Goal: Transaction & Acquisition: Book appointment/travel/reservation

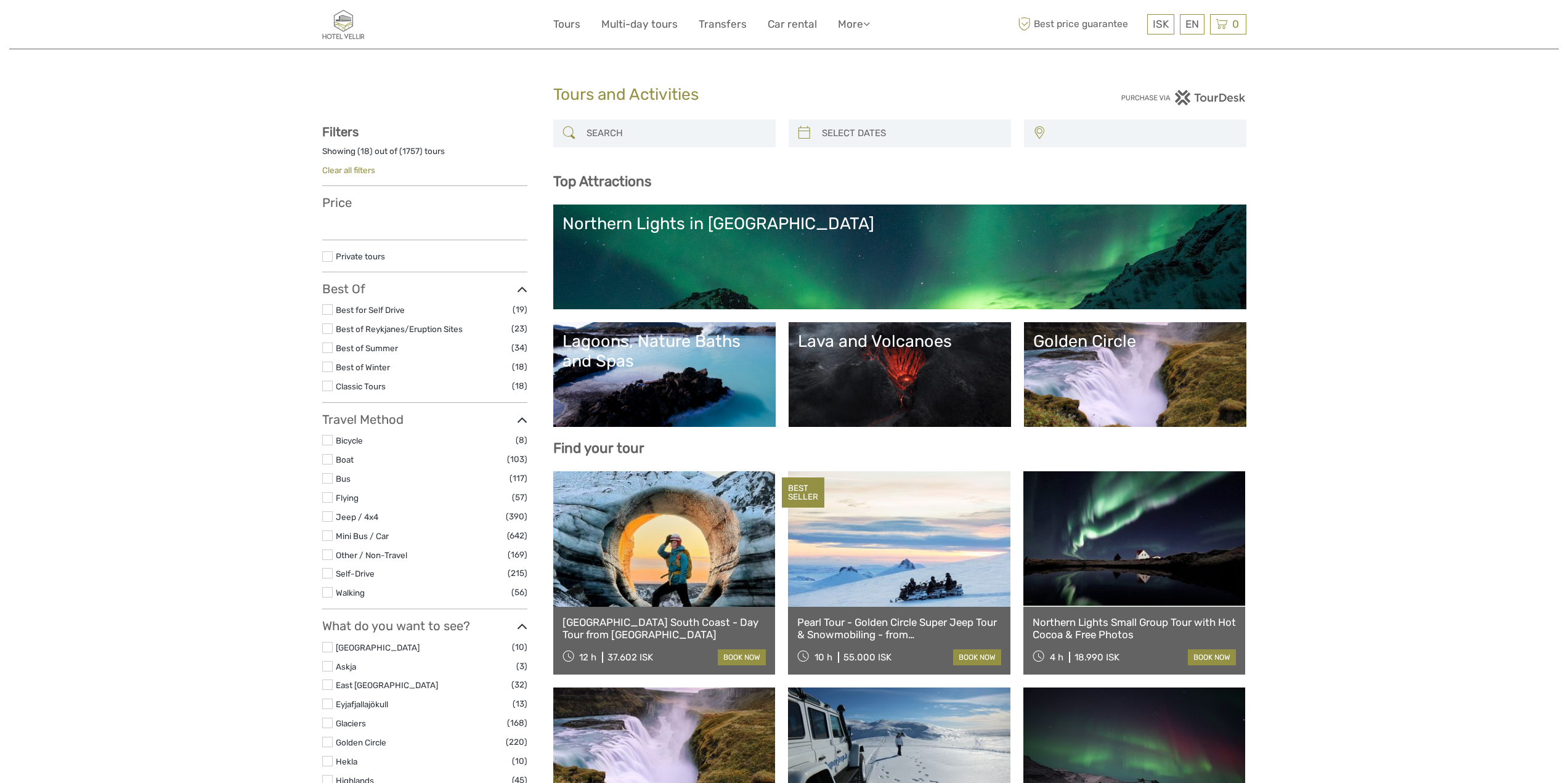
select select
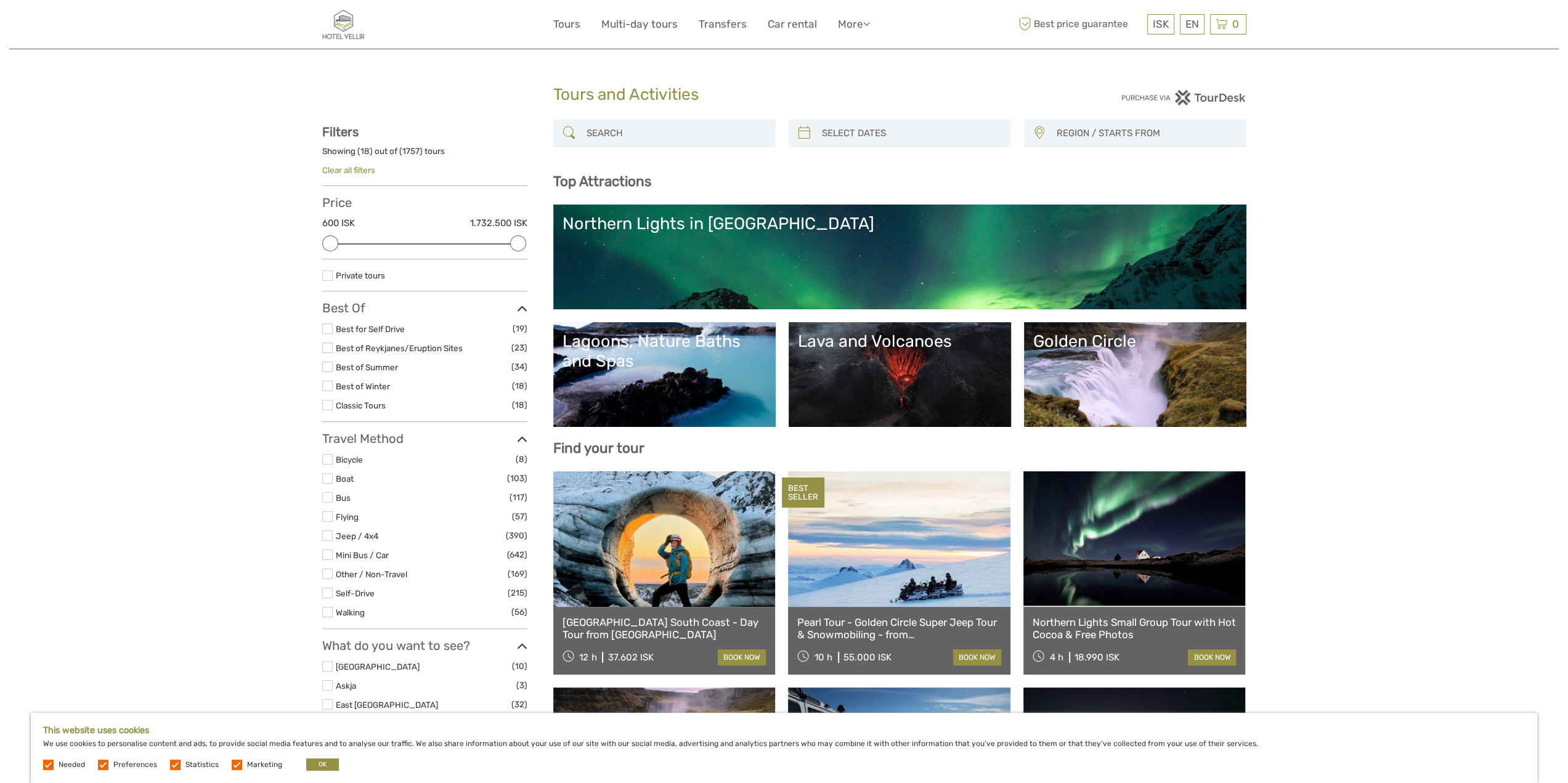
click at [327, 406] on label at bounding box center [327, 405] width 11 height 11
click at [0, 0] on input "checkbox" at bounding box center [0, 0] width 0 height 0
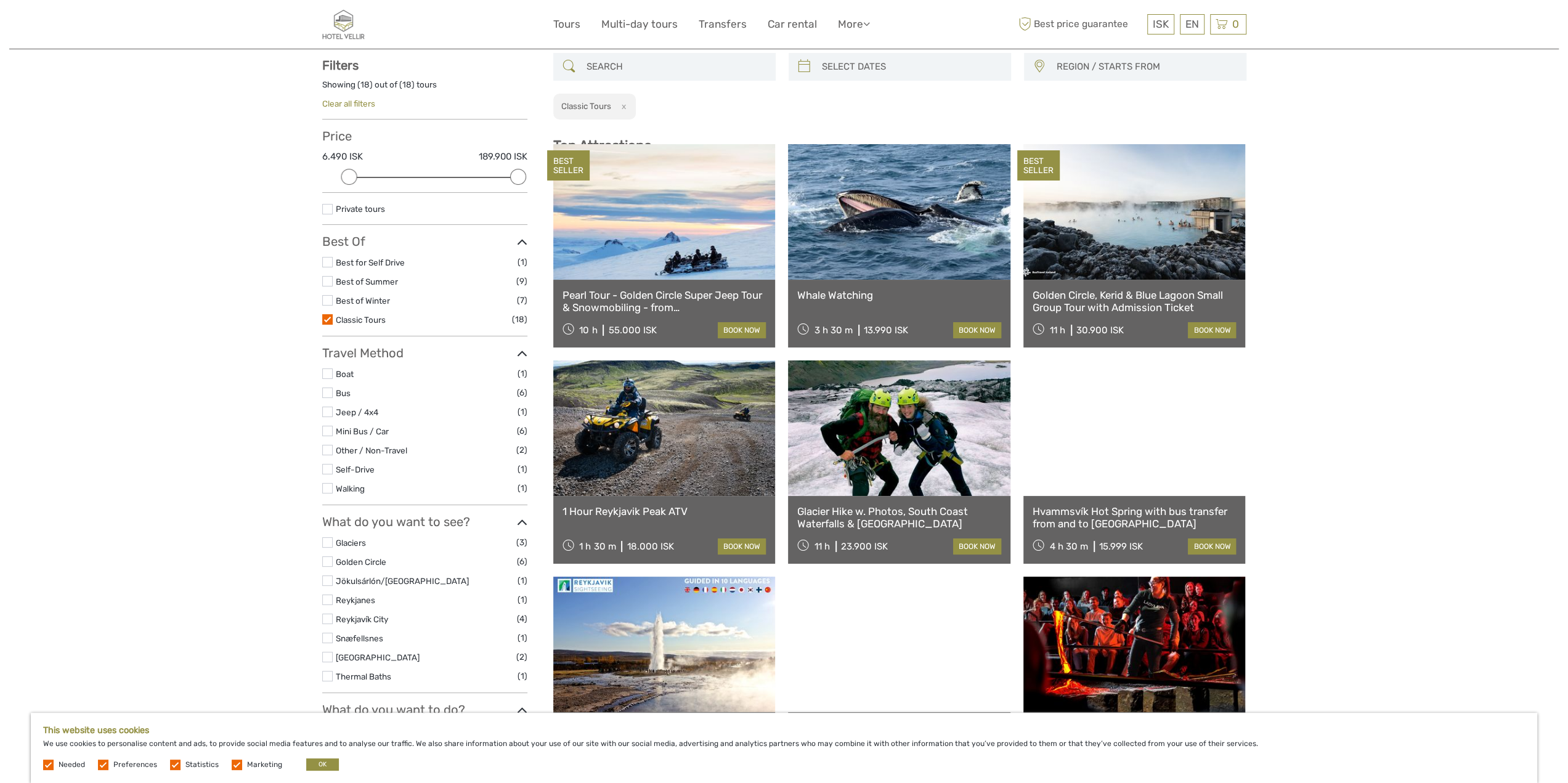
scroll to position [70, 0]
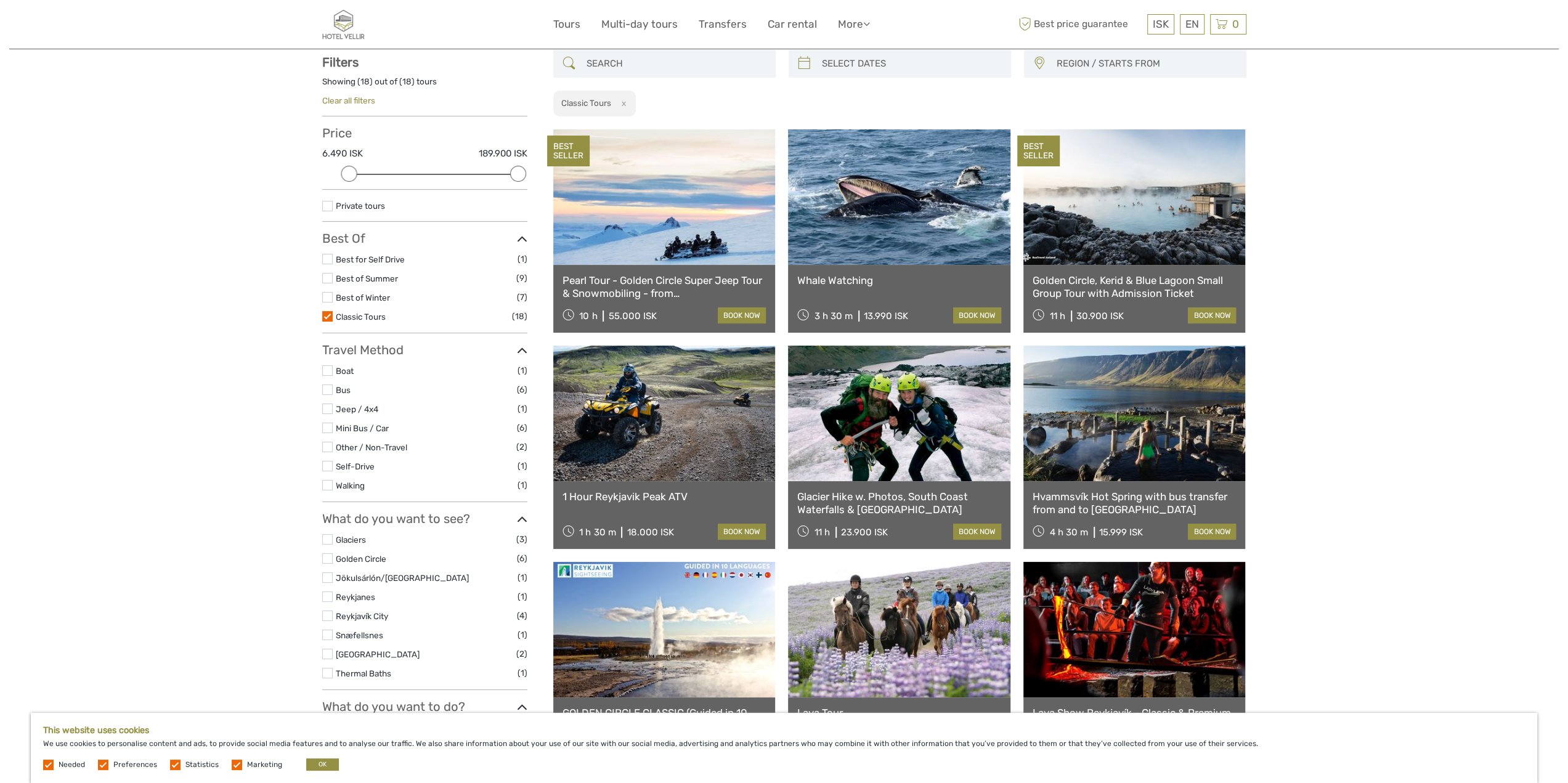
click at [1173, 232] on link at bounding box center [1134, 197] width 223 height 135
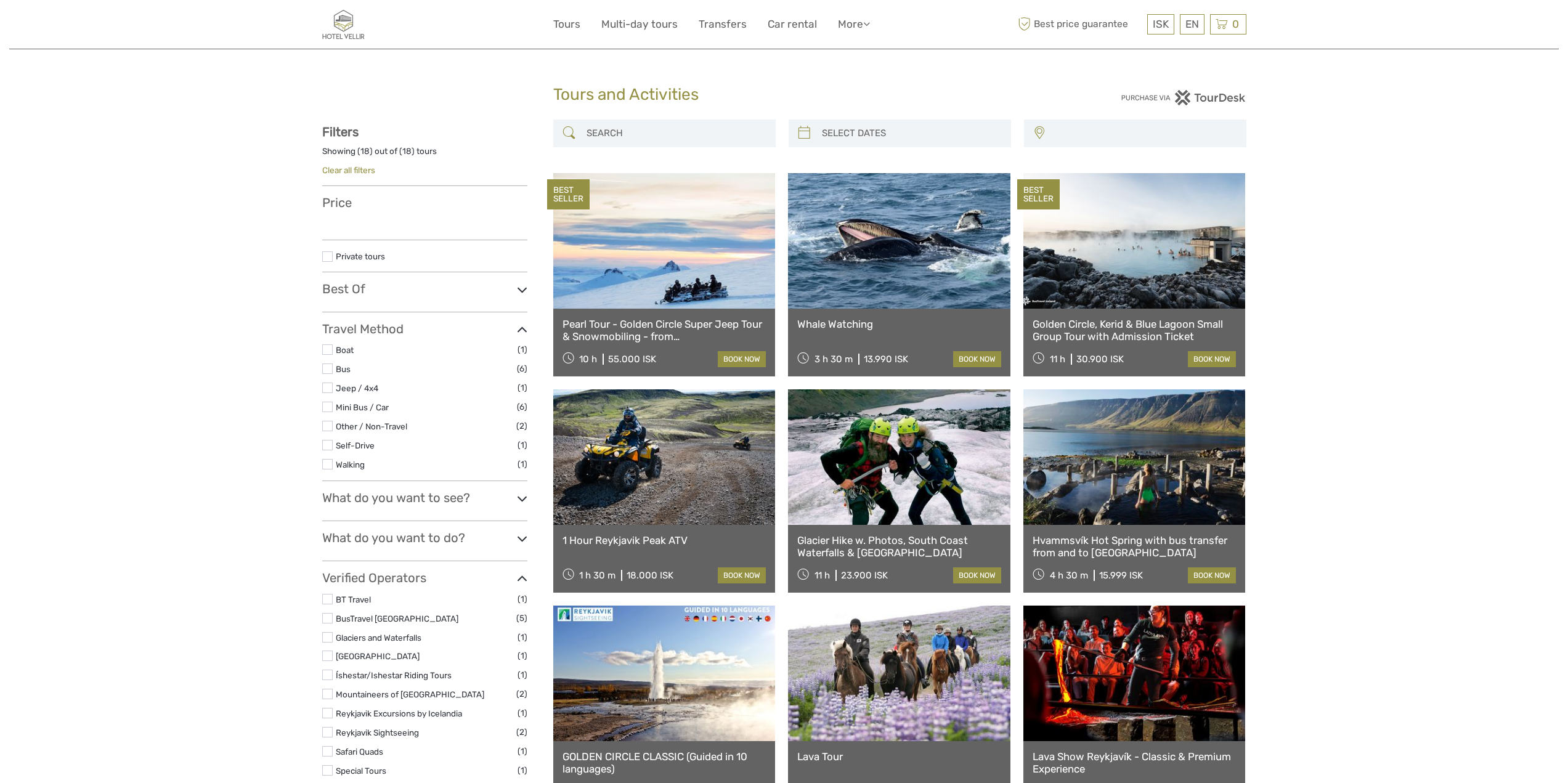
select select
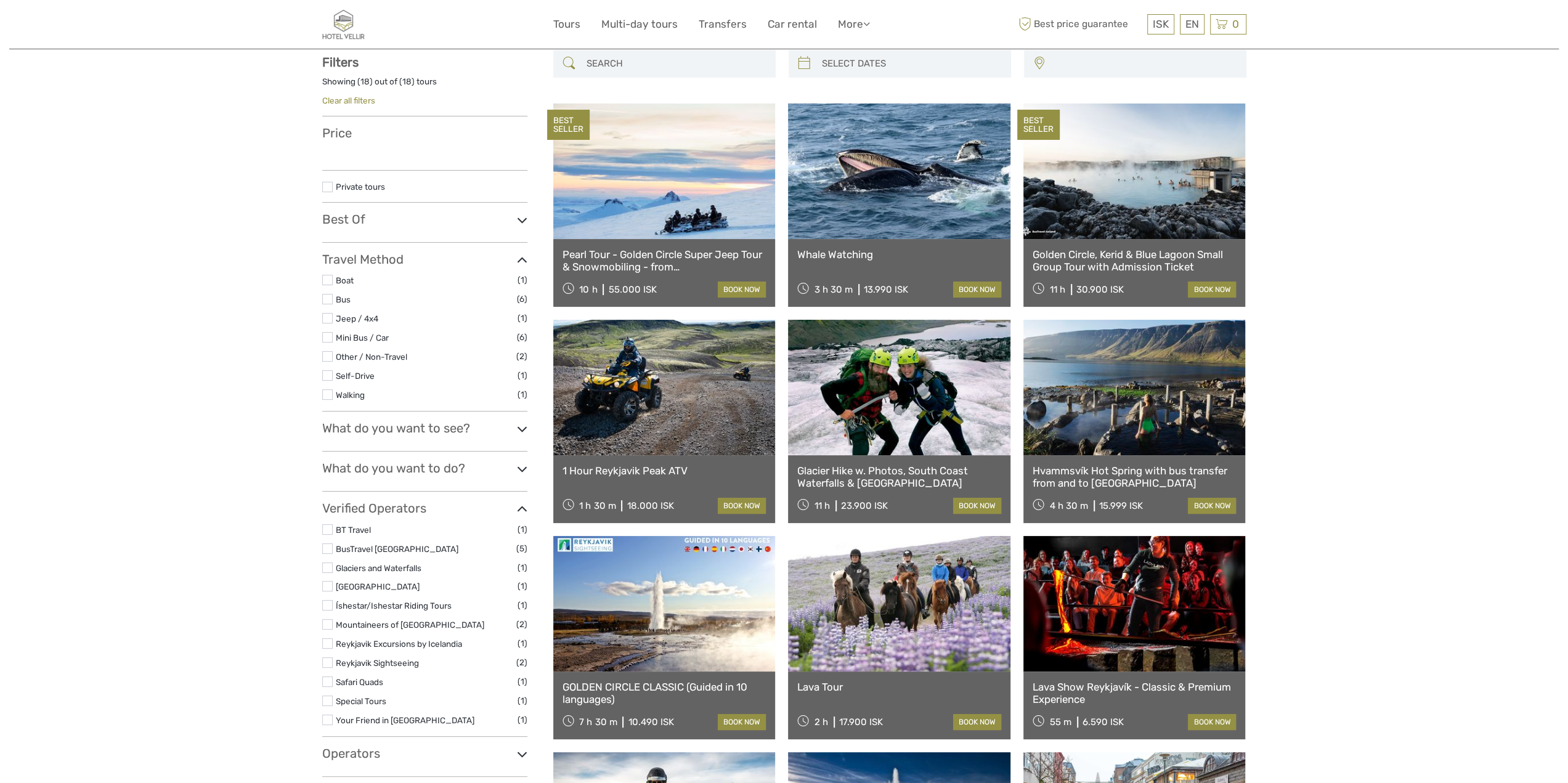
scroll to position [70, 0]
select select
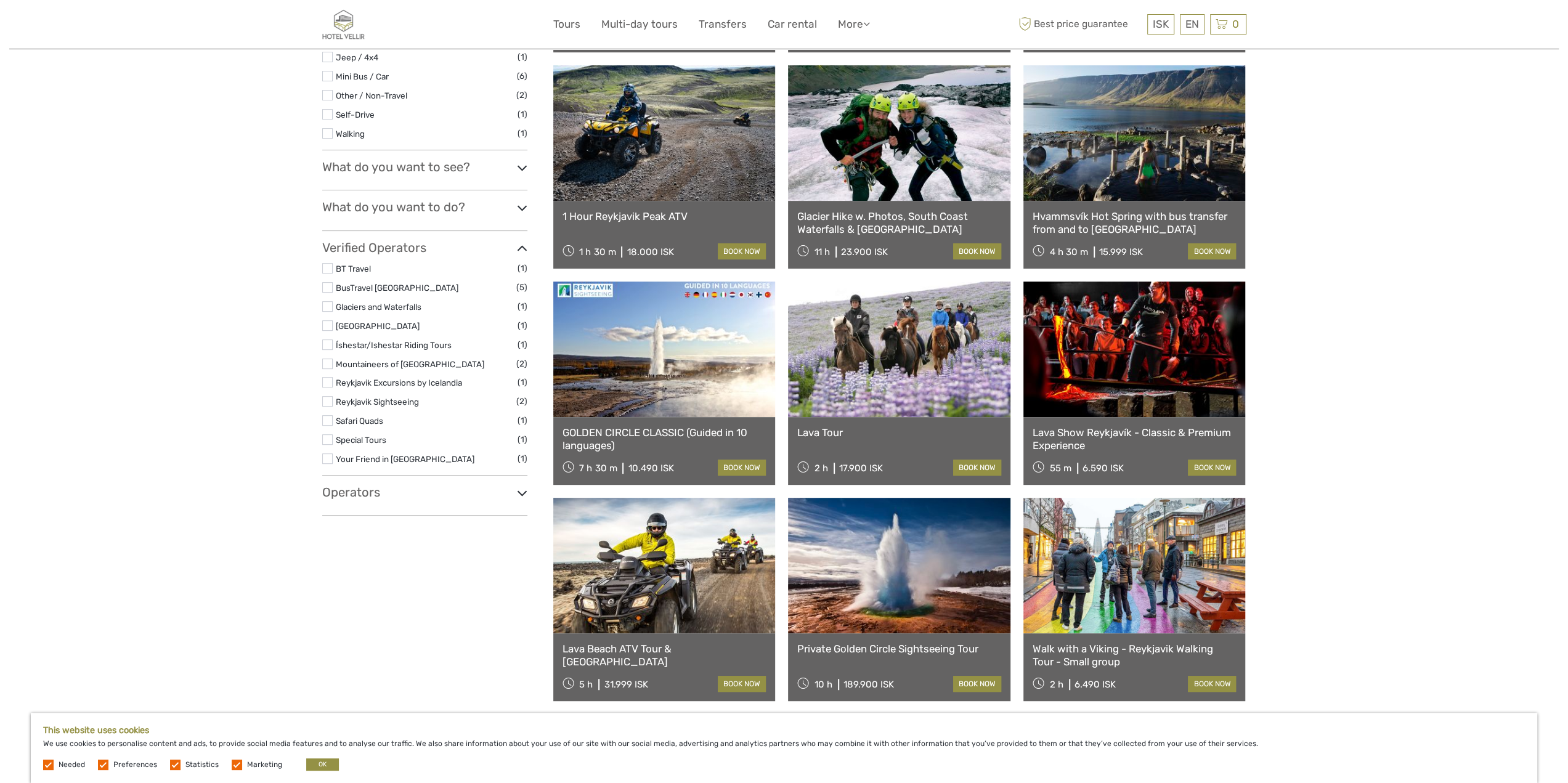
scroll to position [352, 0]
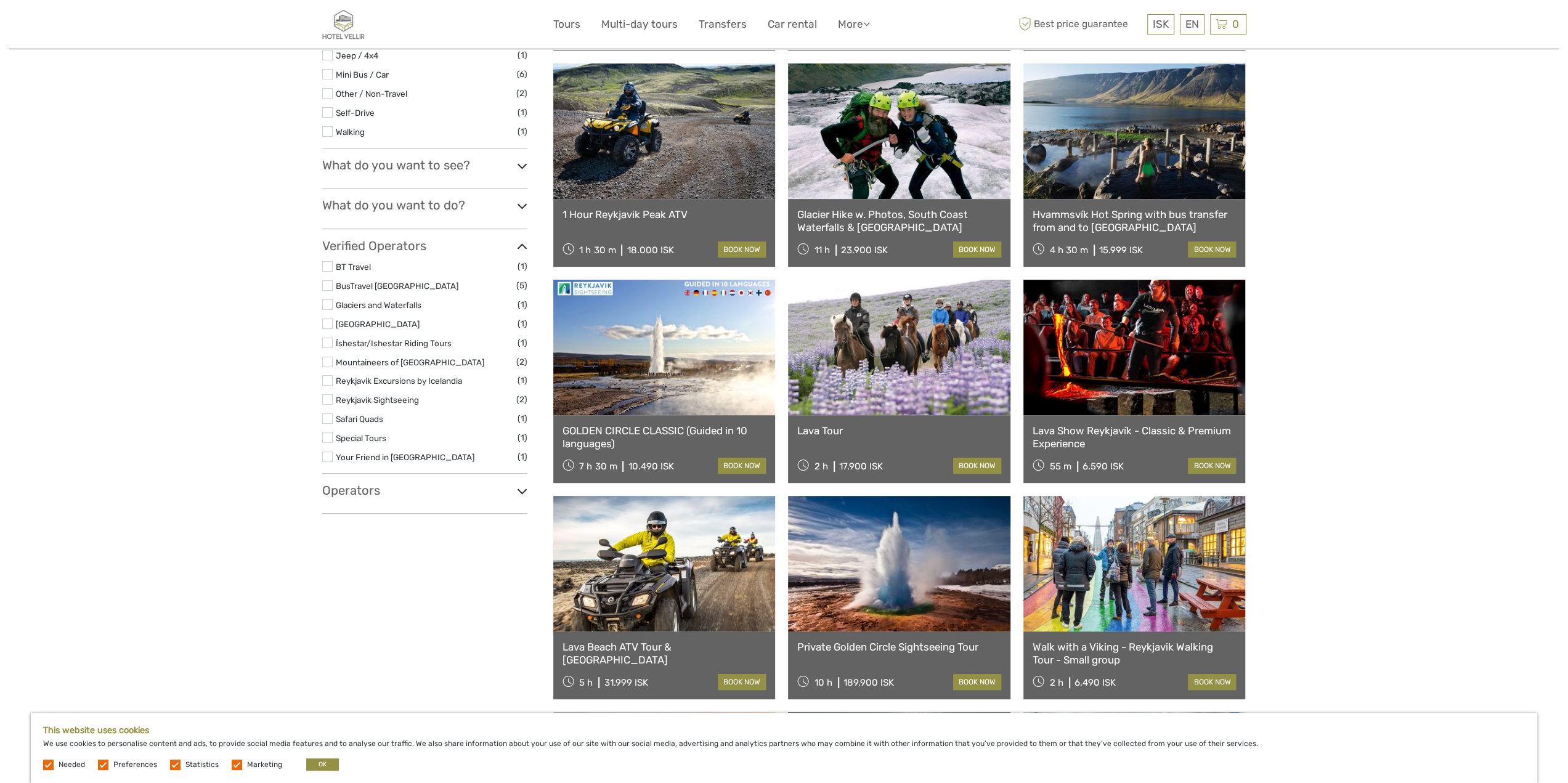
click at [470, 489] on h3 "Operators" at bounding box center [425, 490] width 205 height 15
click at [437, 206] on h3 "What do you want to do?" at bounding box center [425, 205] width 205 height 15
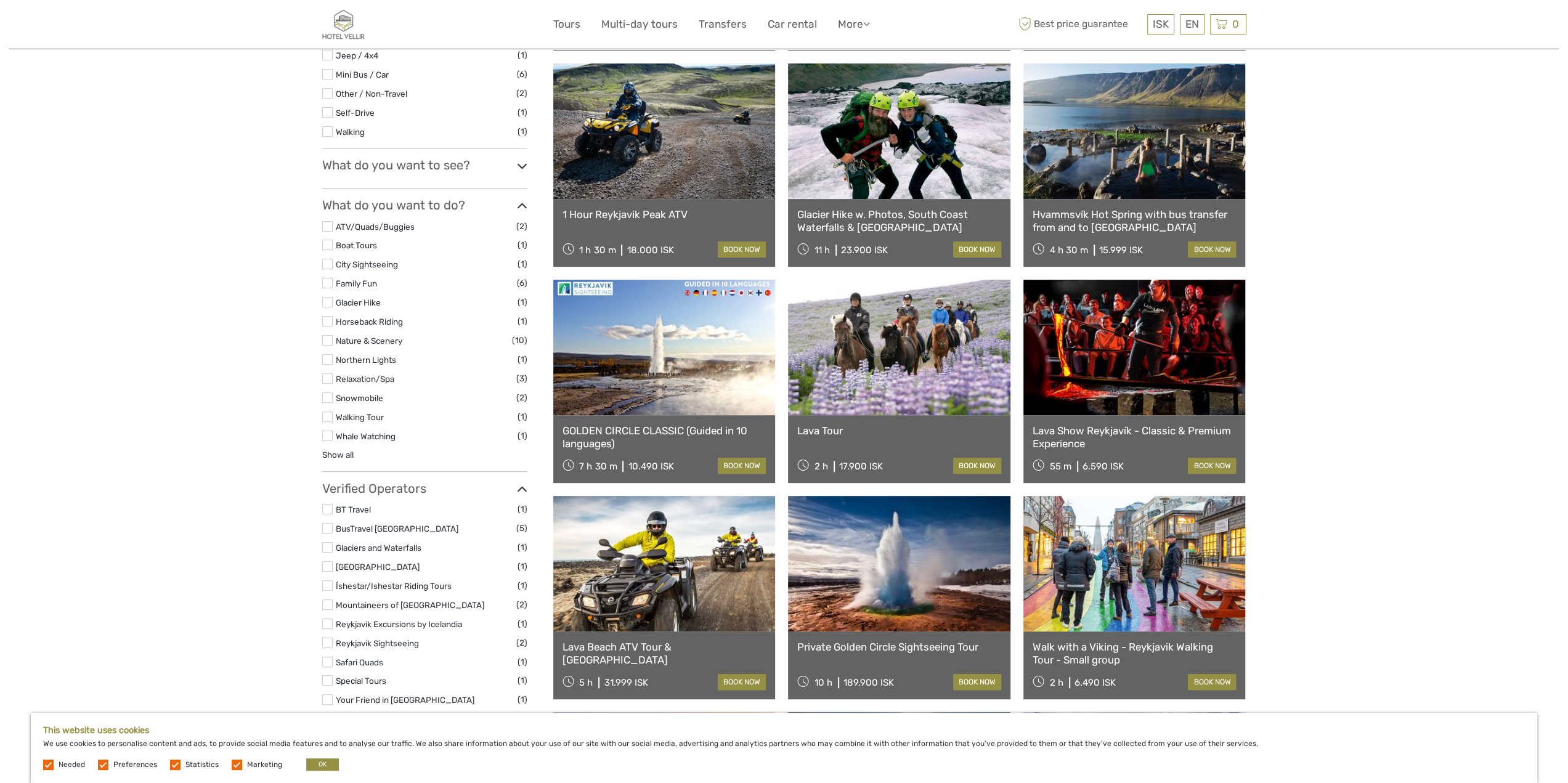
click at [406, 162] on h3 "What do you want to see?" at bounding box center [425, 164] width 205 height 15
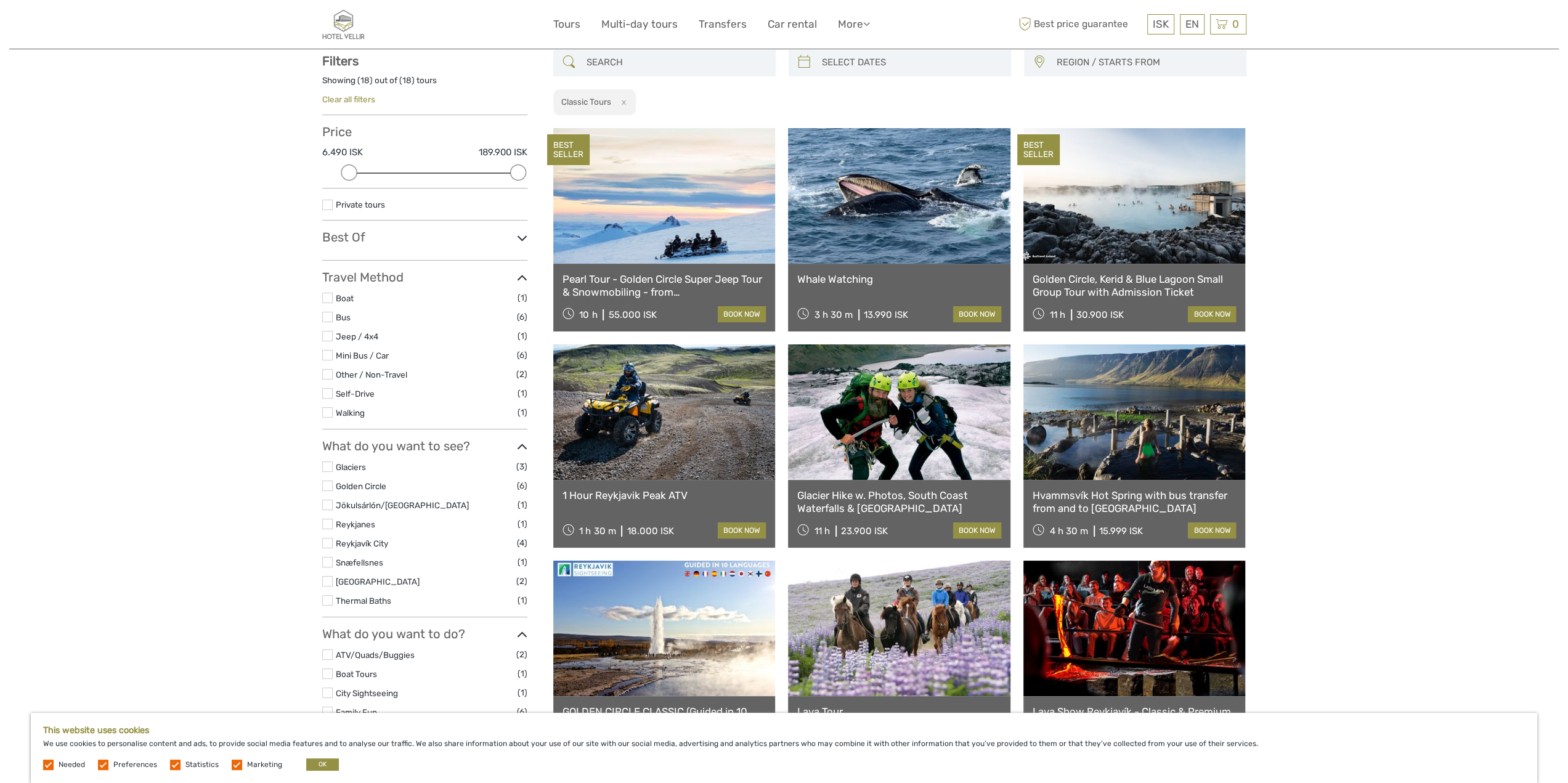
scroll to position [0, 0]
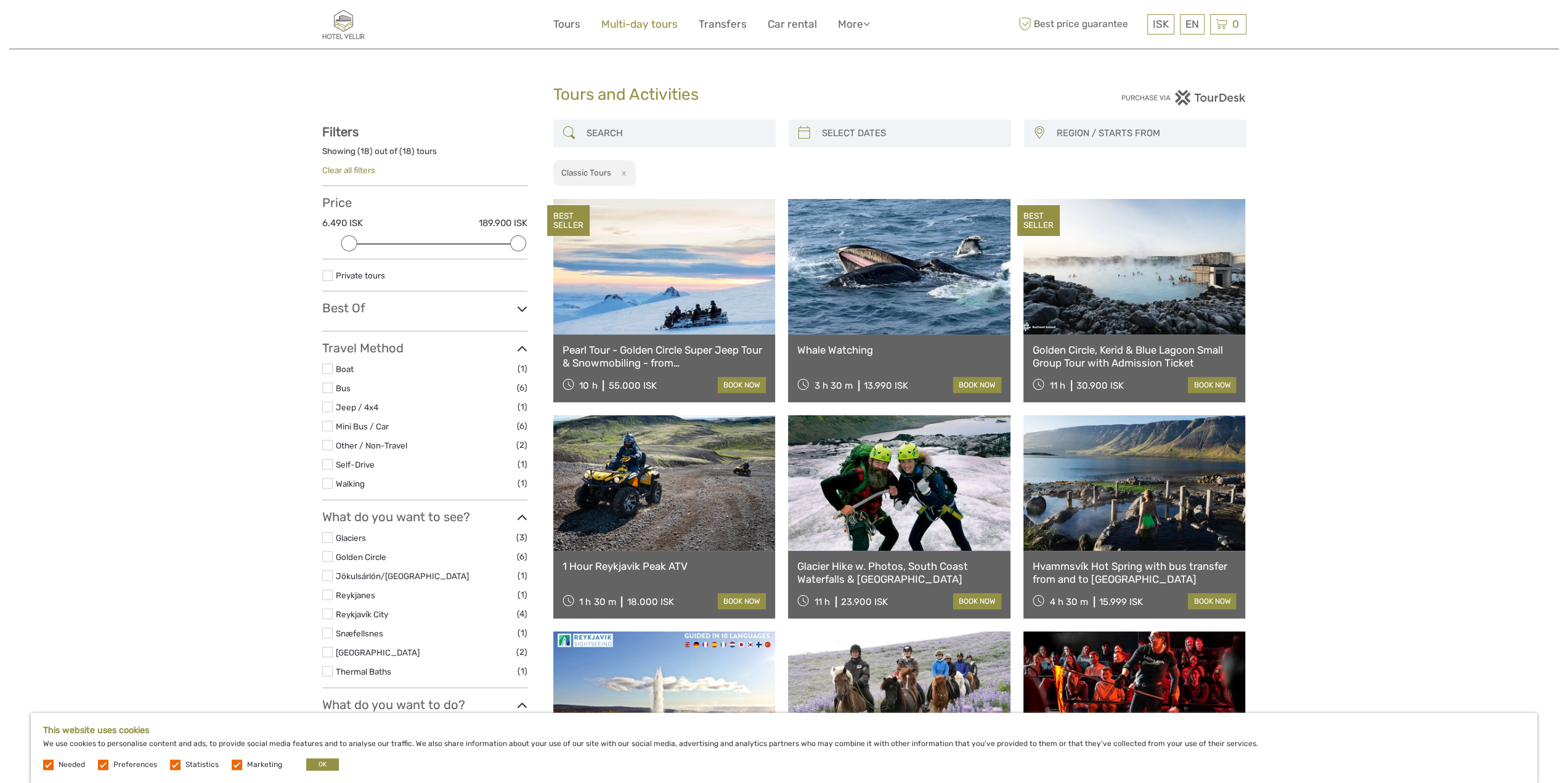
click at [633, 27] on link "Multi-day tours" at bounding box center [639, 24] width 76 height 18
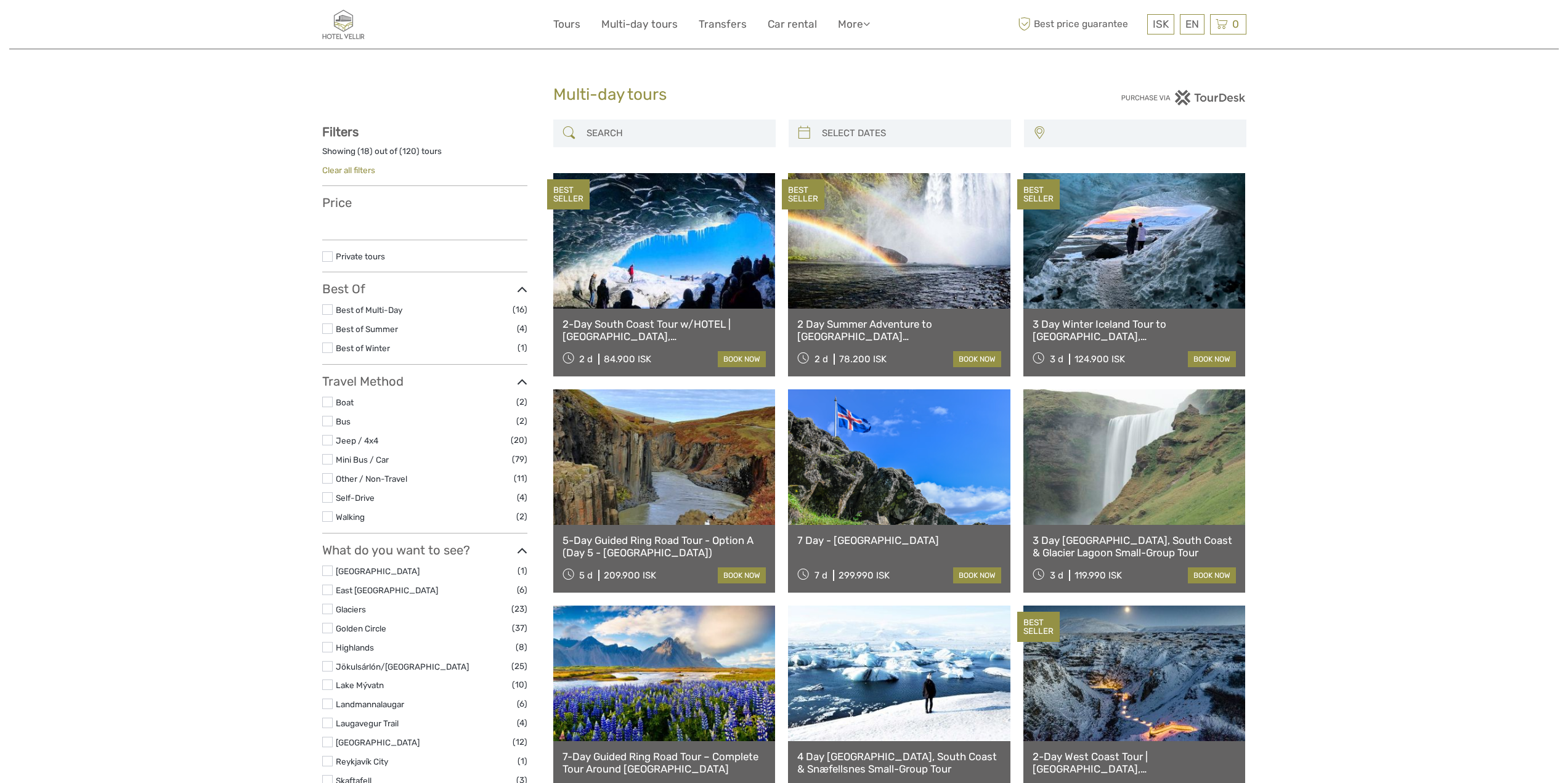
select select
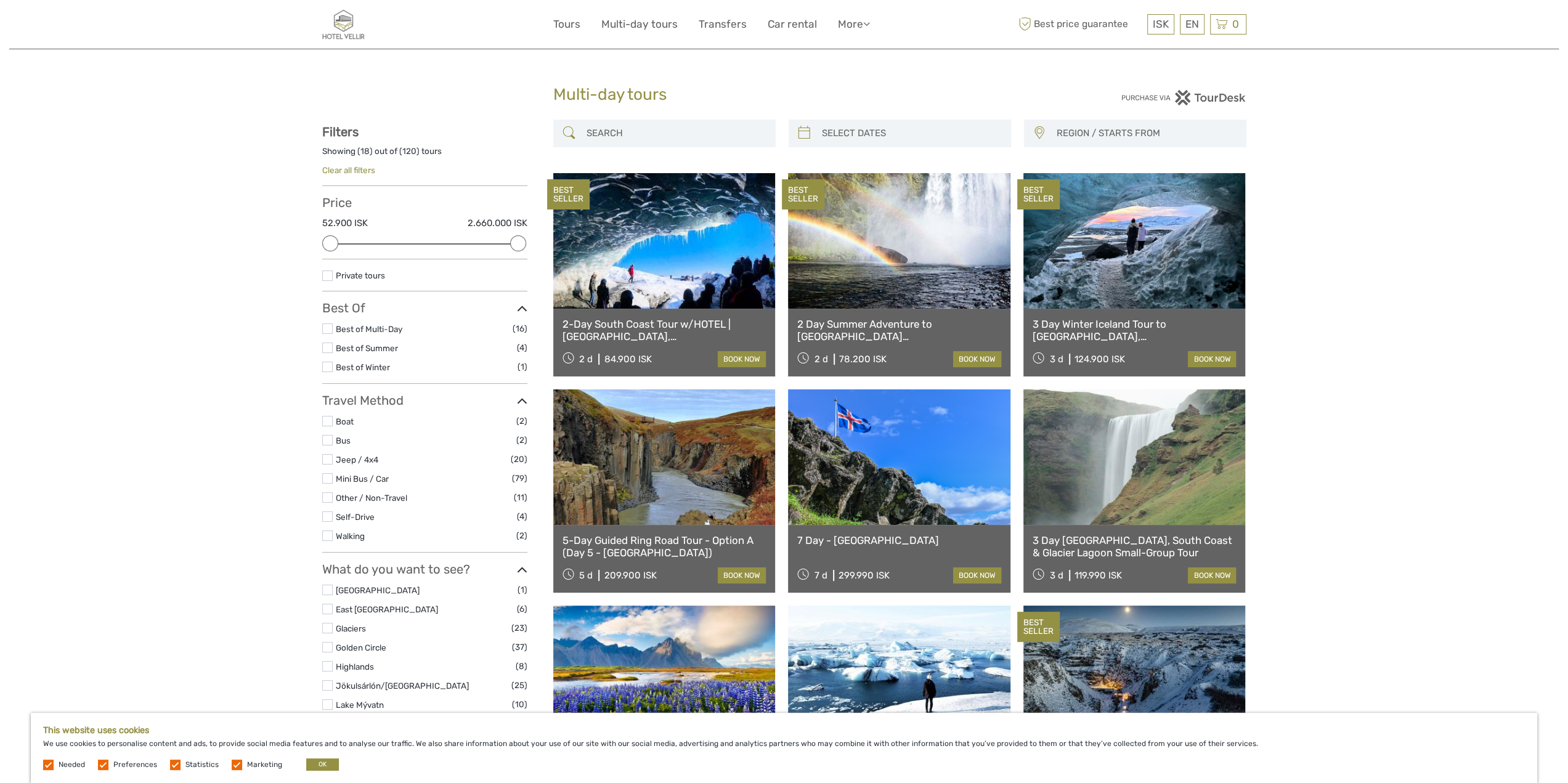
click at [1142, 330] on link "3 Day Winter Iceland Tour to [GEOGRAPHIC_DATA], [GEOGRAPHIC_DATA], [GEOGRAPHIC_…" at bounding box center [1134, 330] width 204 height 25
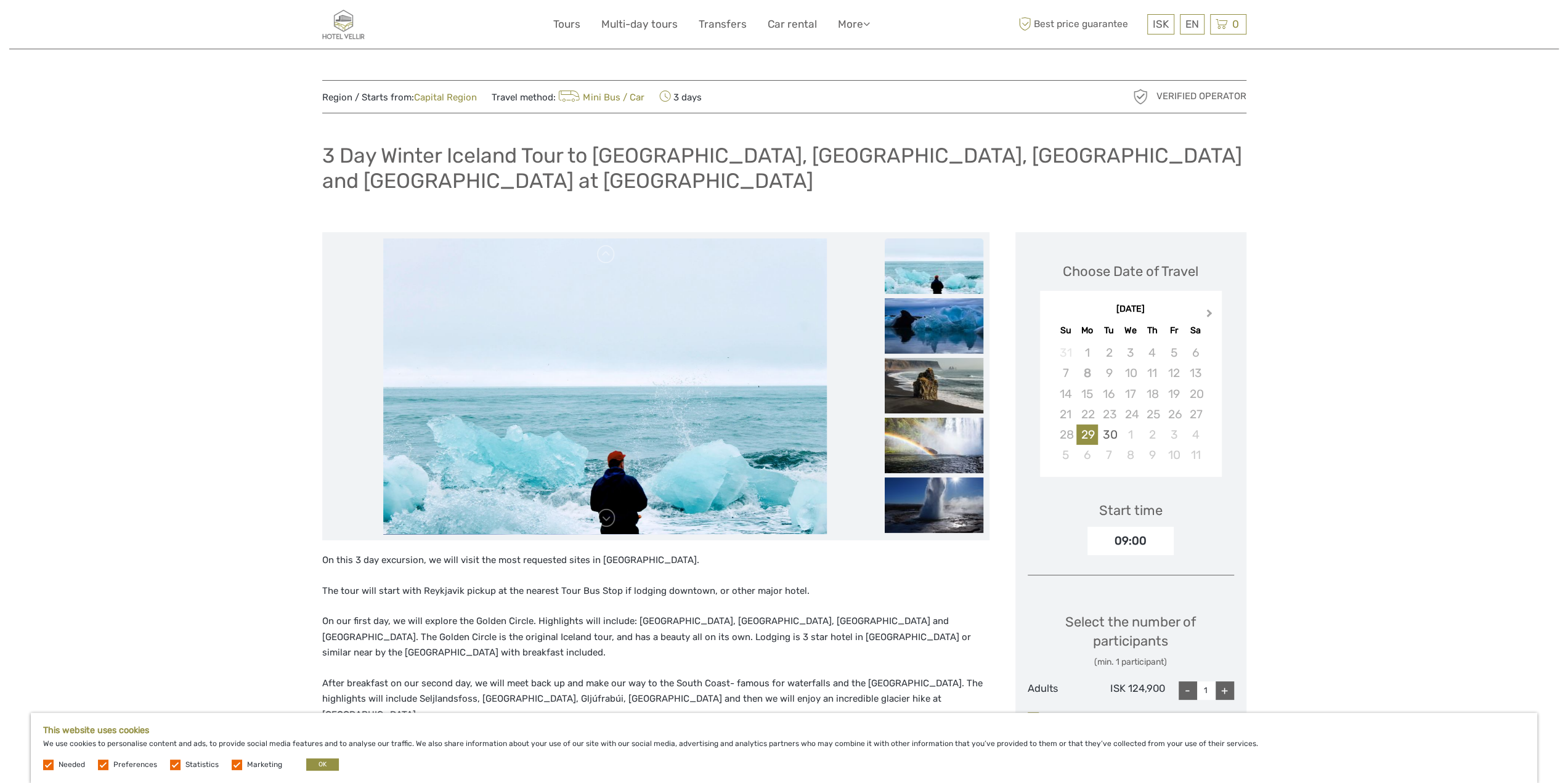
click at [1208, 306] on button "Next Month" at bounding box center [1211, 316] width 20 height 20
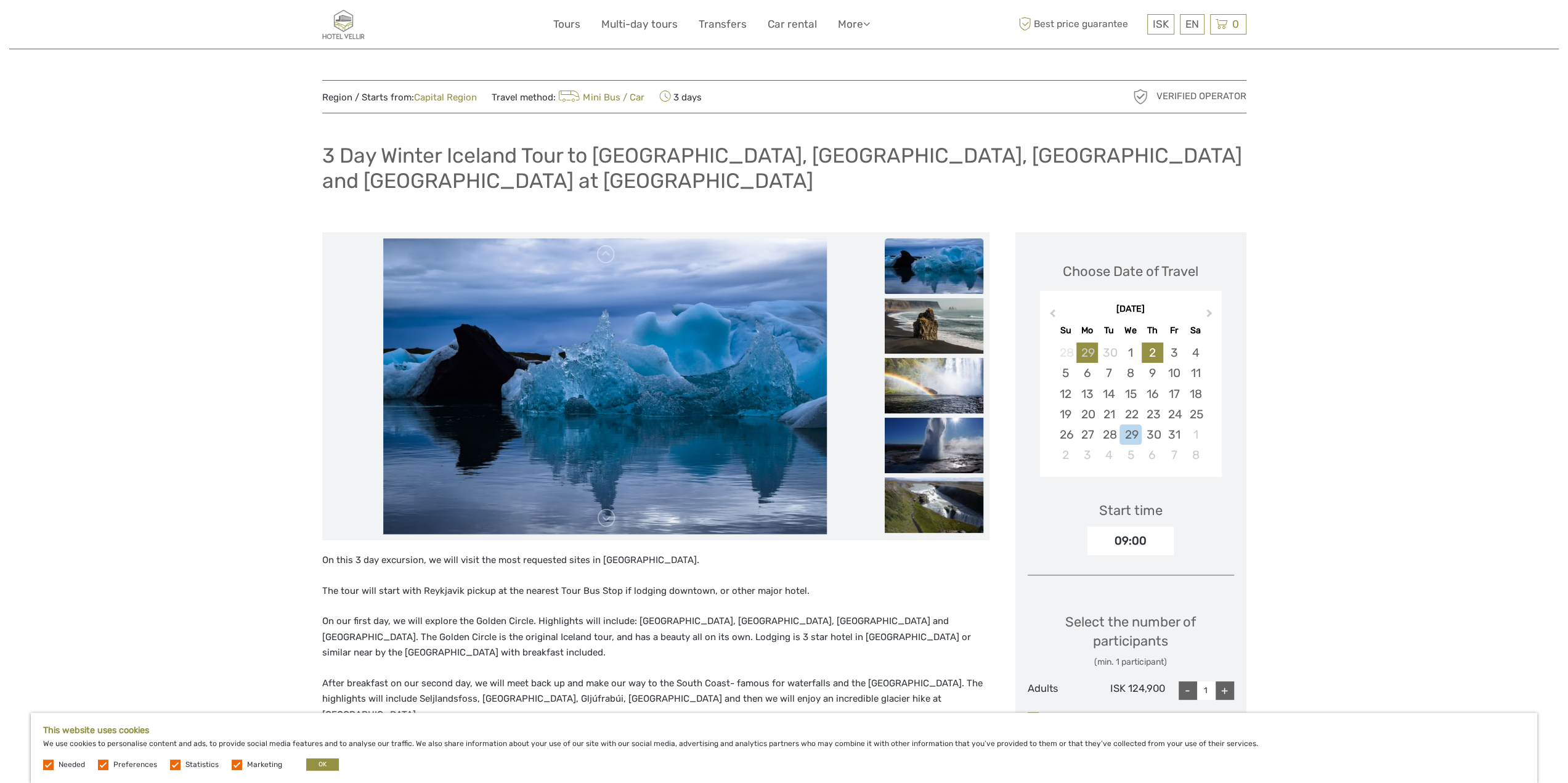
click at [1150, 343] on div "2" at bounding box center [1153, 353] width 21 height 21
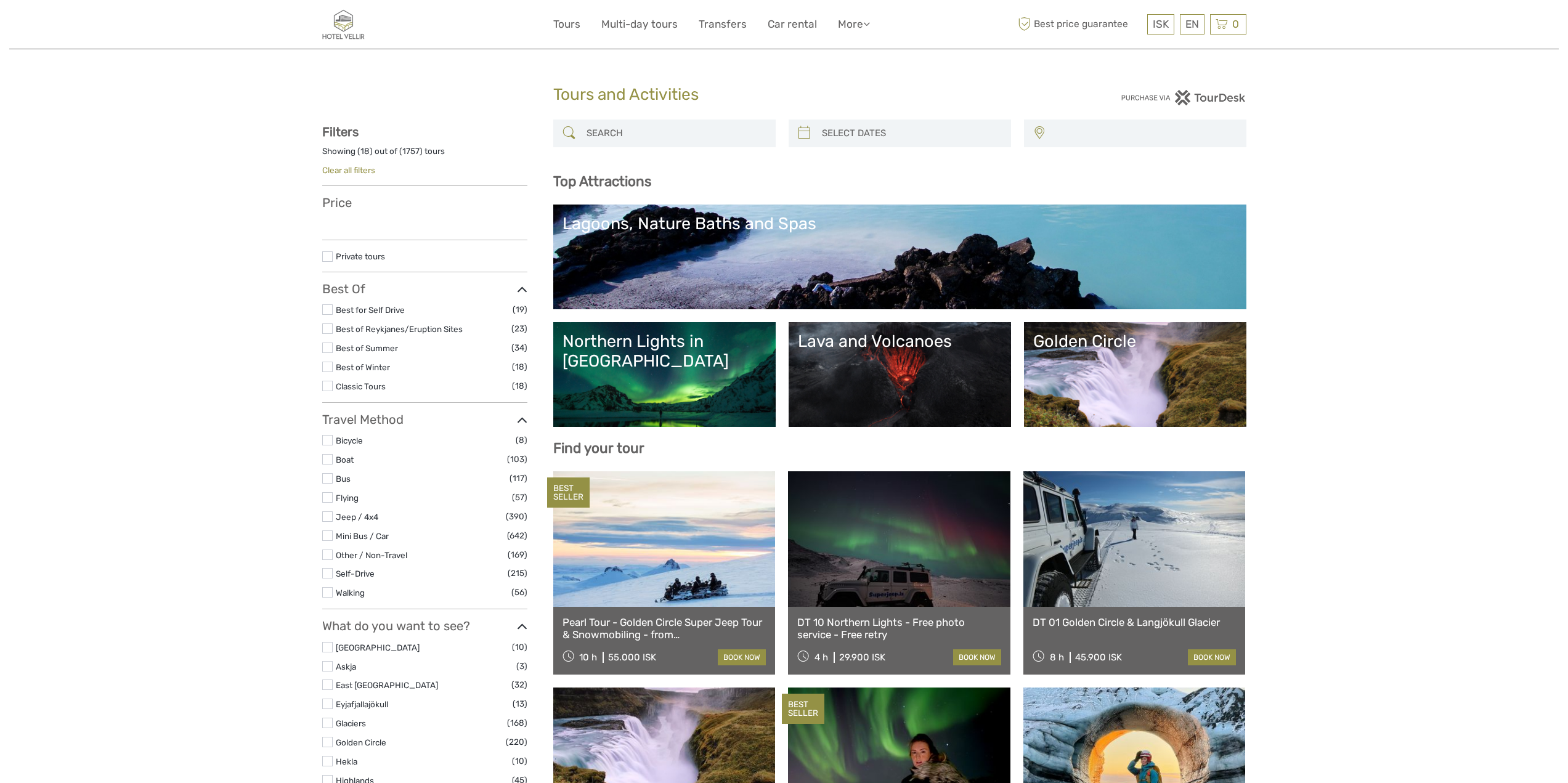
select select
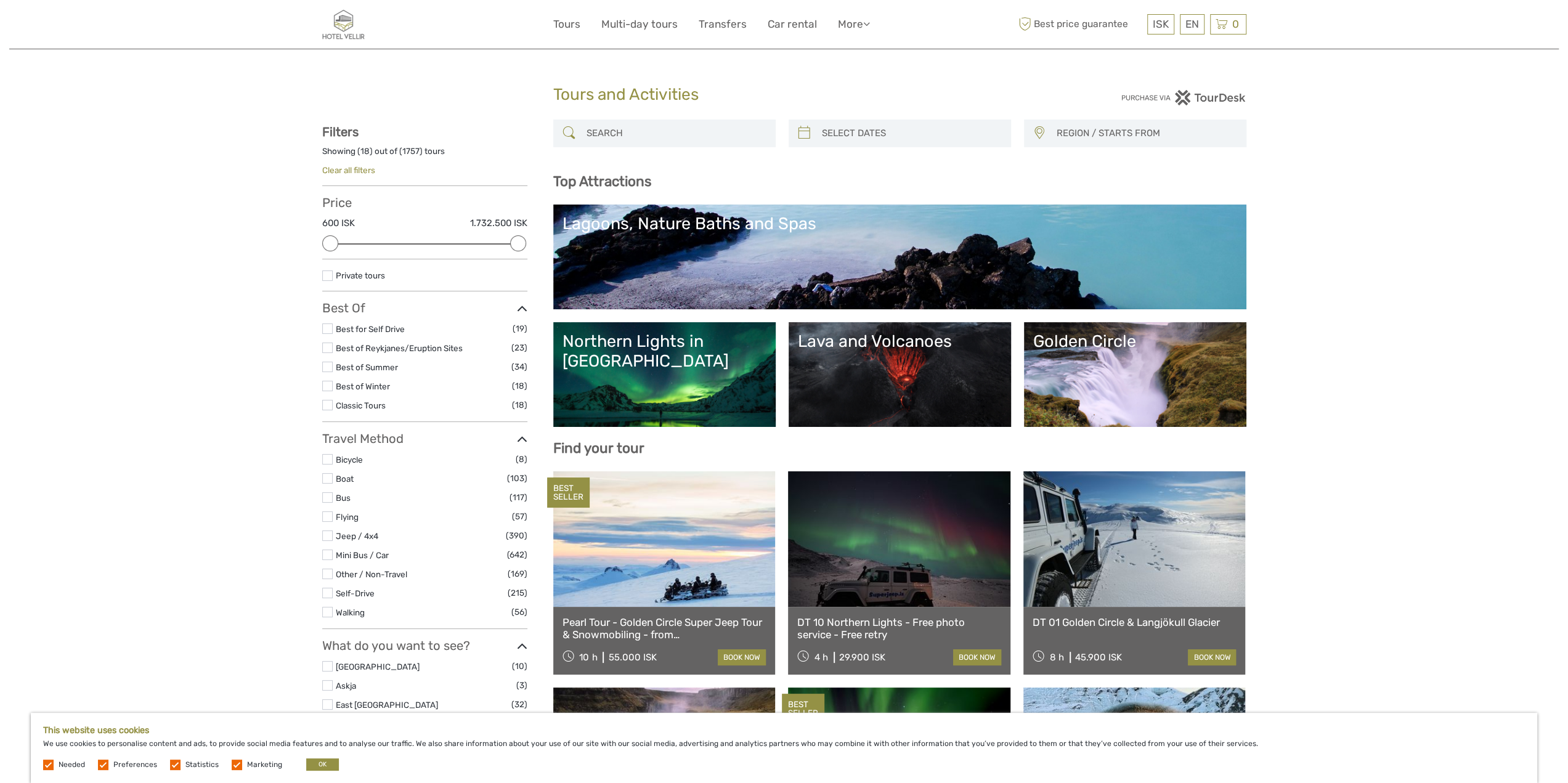
scroll to position [554, 0]
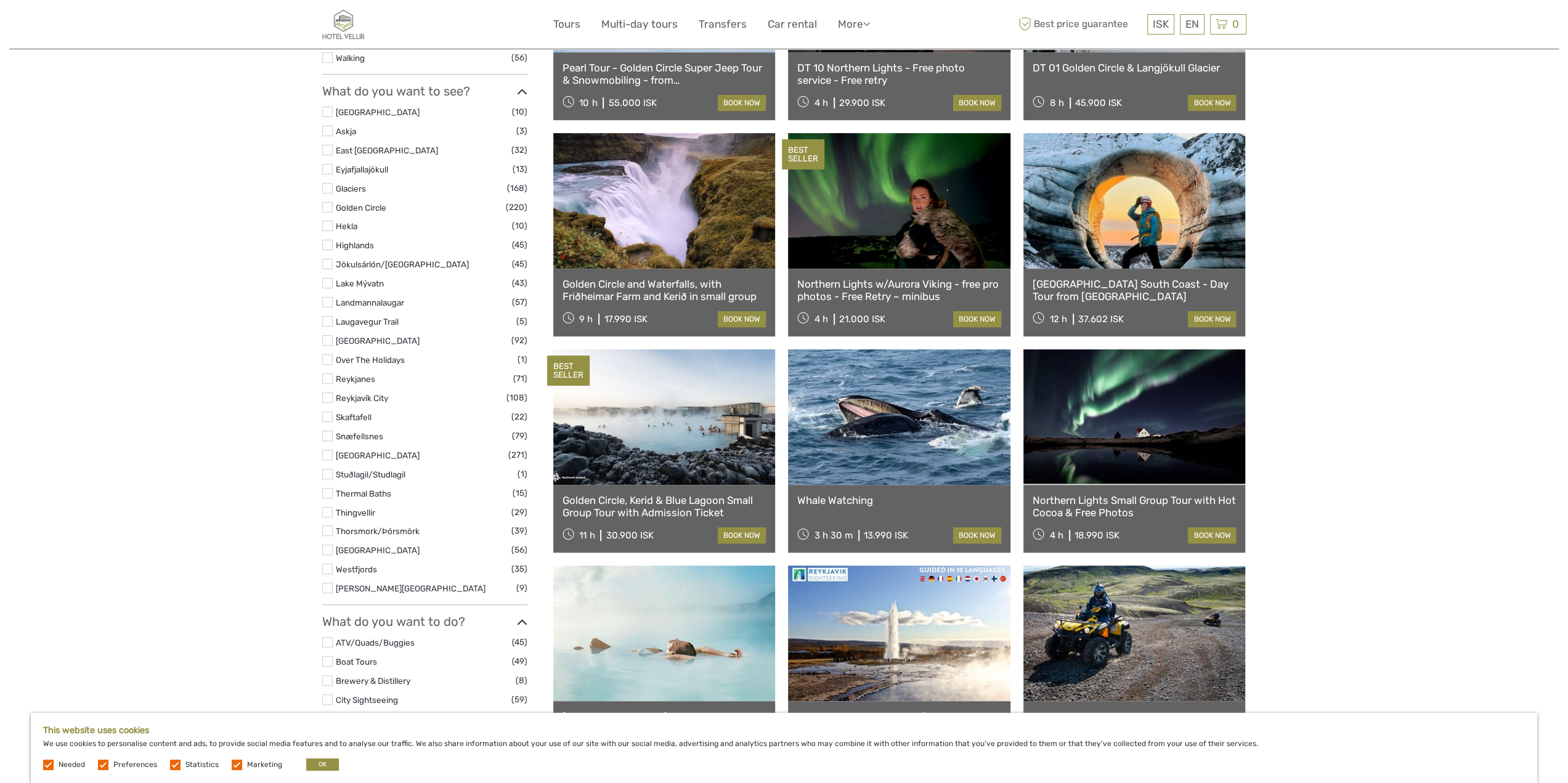
click at [328, 551] on label at bounding box center [327, 550] width 11 height 11
click at [0, 0] on input "checkbox" at bounding box center [0, 0] width 0 height 0
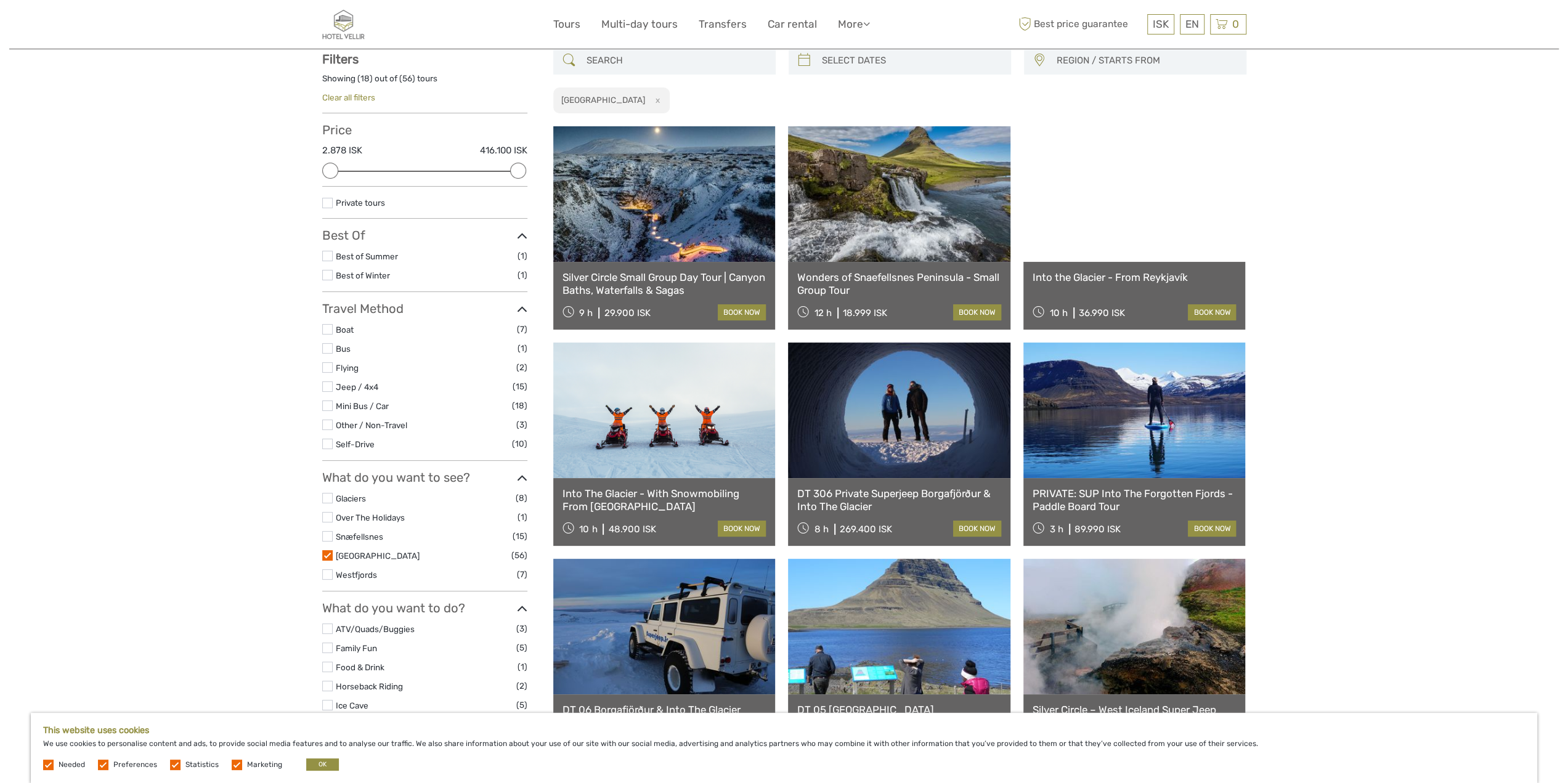
scroll to position [70, 0]
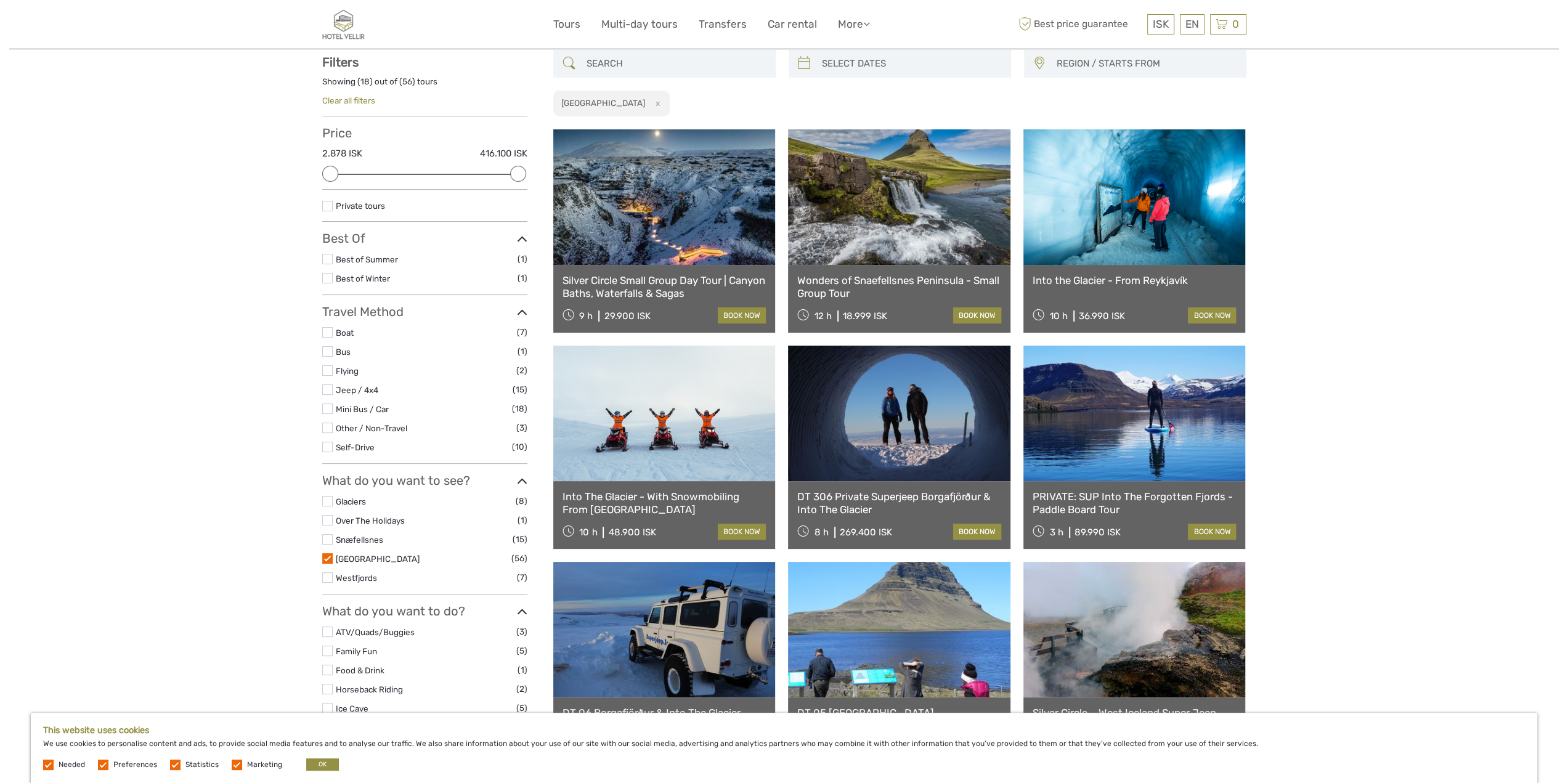
click at [908, 243] on link at bounding box center [899, 197] width 223 height 135
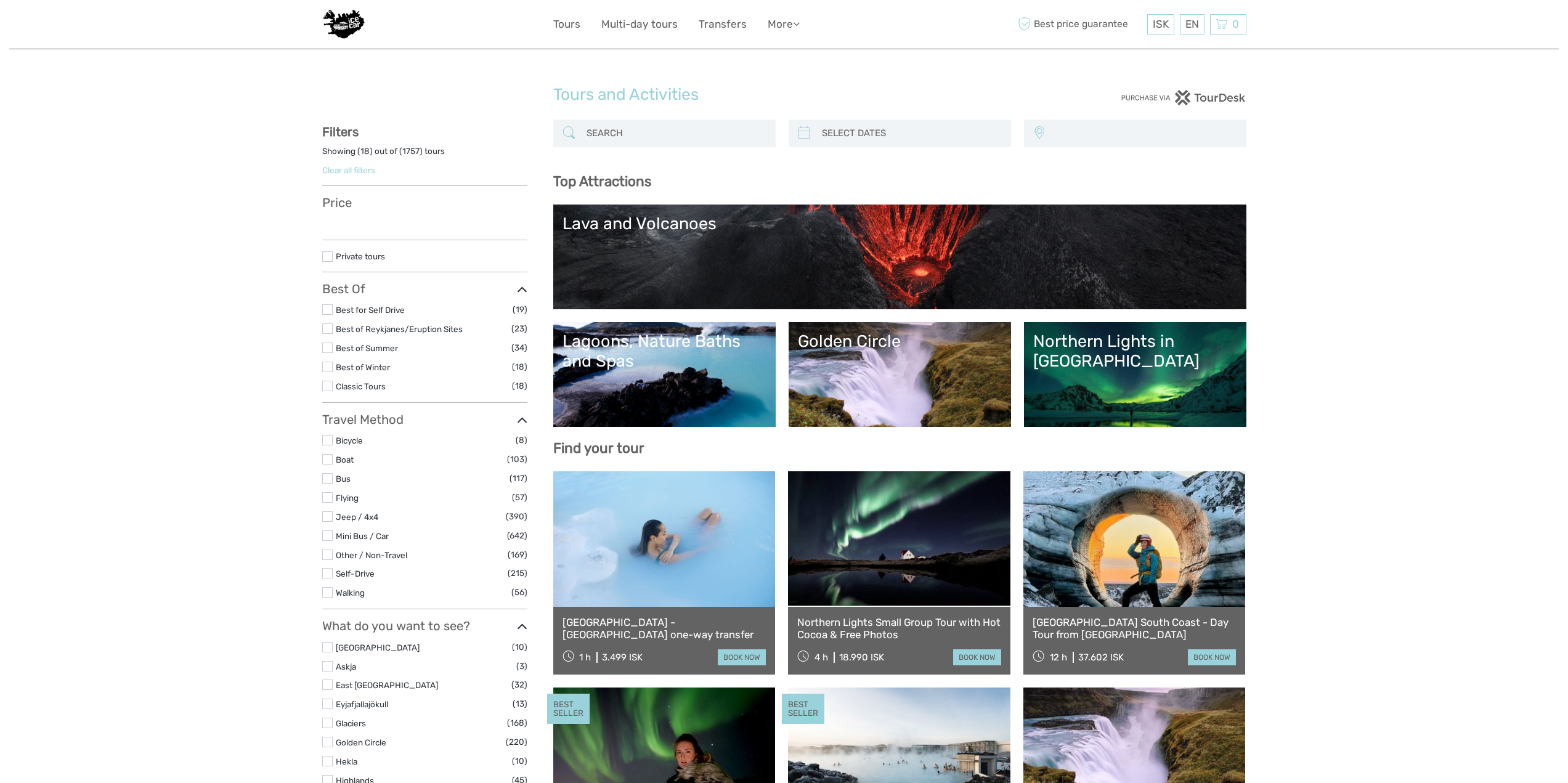
select select
